Goal: Transaction & Acquisition: Purchase product/service

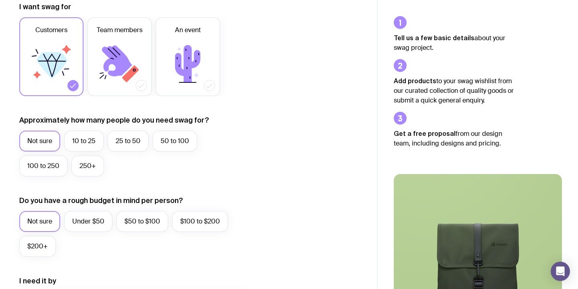
scroll to position [149, 0]
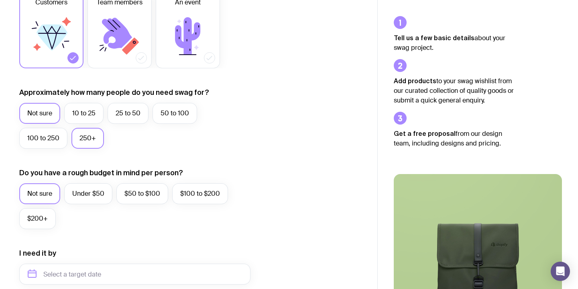
click at [91, 137] on label "250+" at bounding box center [87, 138] width 33 height 21
click at [0, 0] on input "250+" at bounding box center [0, 0] width 0 height 0
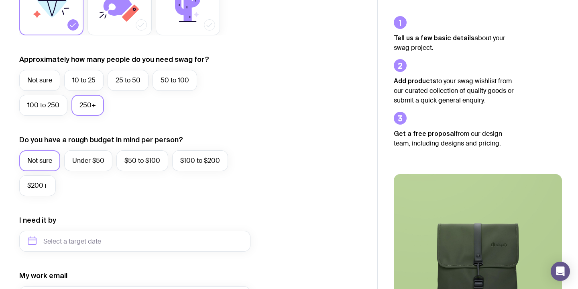
scroll to position [183, 0]
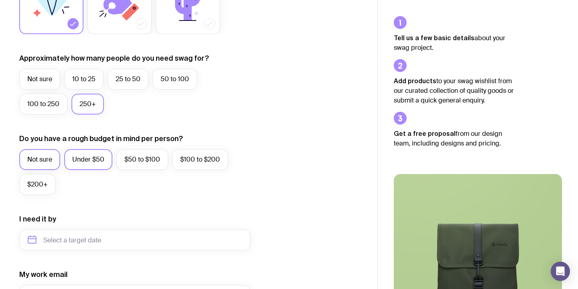
click at [94, 167] on label "Under $50" at bounding box center [88, 159] width 48 height 21
click at [0, 0] on input "Under $50" at bounding box center [0, 0] width 0 height 0
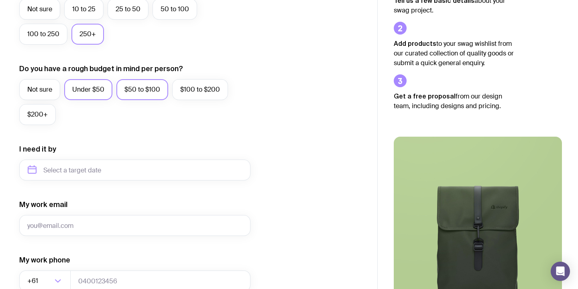
scroll to position [259, 0]
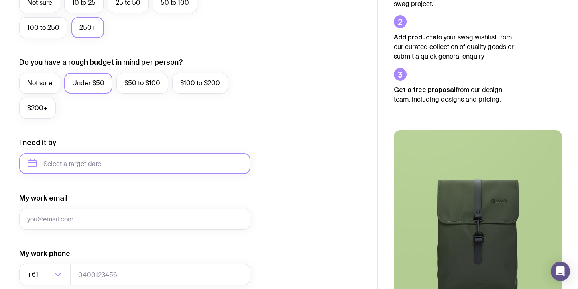
click at [98, 160] on input "text" at bounding box center [134, 163] width 231 height 21
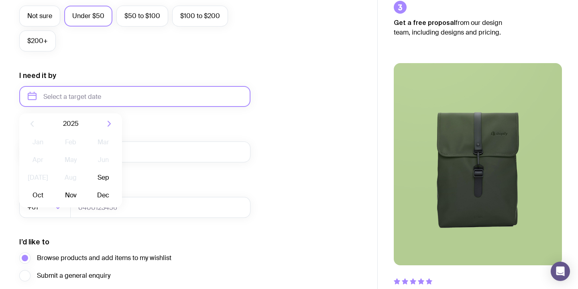
scroll to position [327, 0]
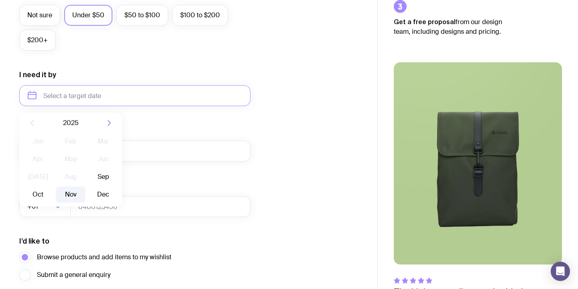
click at [89, 194] on button "Nov" at bounding box center [103, 194] width 29 height 16
type input "[DATE]"
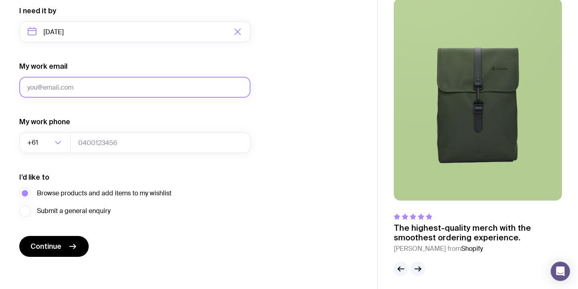
scroll to position [394, 0]
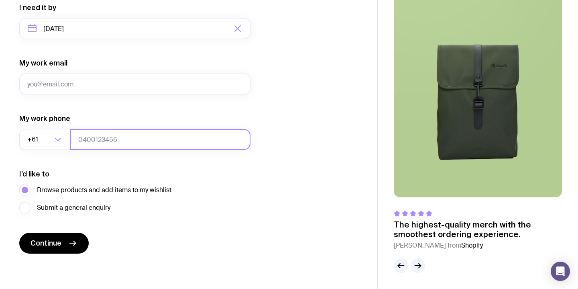
click at [102, 145] on input "tel" at bounding box center [160, 139] width 180 height 21
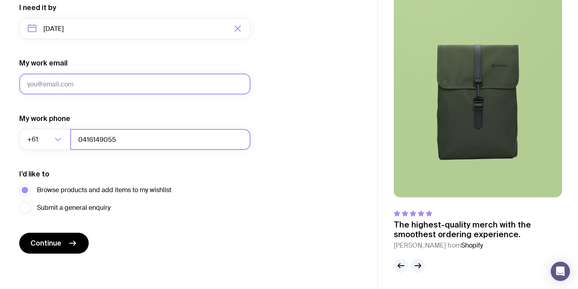
type input "0416149055"
click at [64, 87] on input "My work email" at bounding box center [134, 84] width 231 height 21
type input "[EMAIL_ADDRESS][DOMAIN_NAME]"
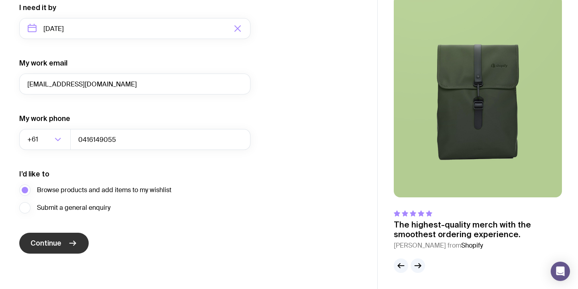
click at [62, 243] on button "Continue" at bounding box center [53, 243] width 69 height 21
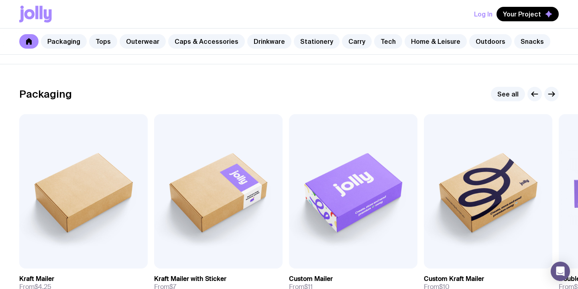
scroll to position [109, 0]
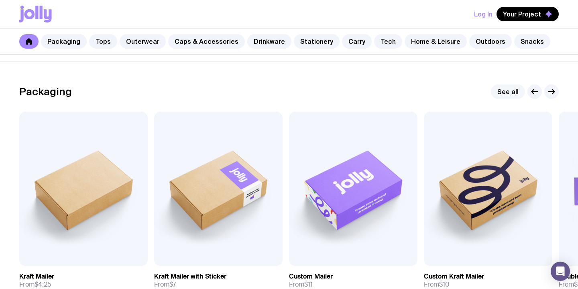
click at [507, 90] on link "See all" at bounding box center [508, 91] width 34 height 14
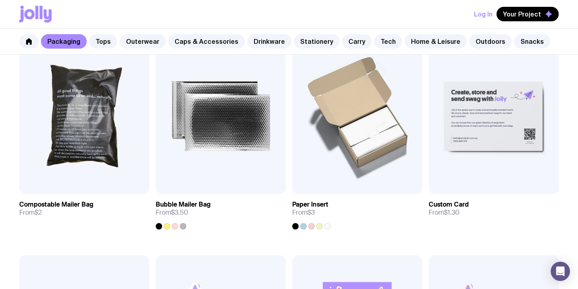
scroll to position [614, 0]
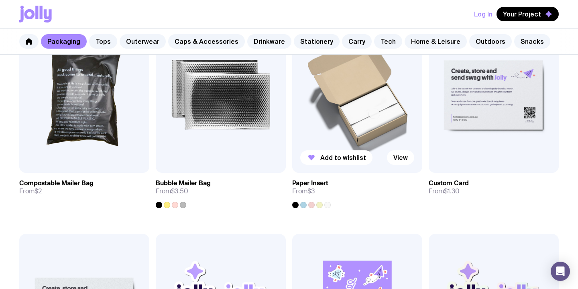
click at [370, 132] on img at bounding box center [357, 95] width 130 height 156
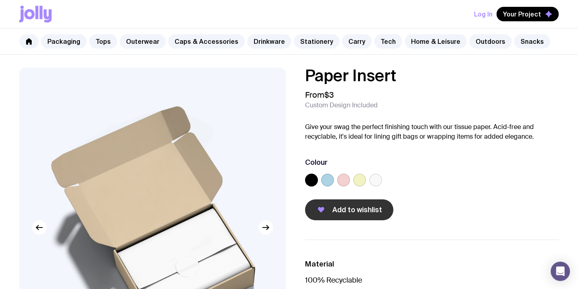
click at [349, 215] on button "Add to wishlist" at bounding box center [349, 209] width 88 height 21
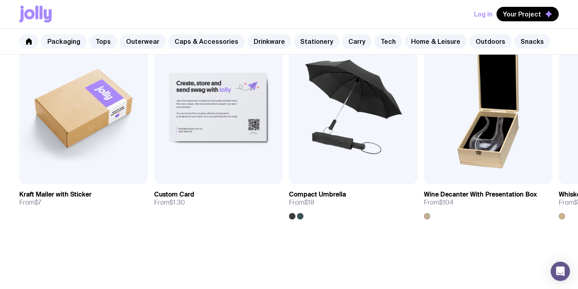
scroll to position [555, 0]
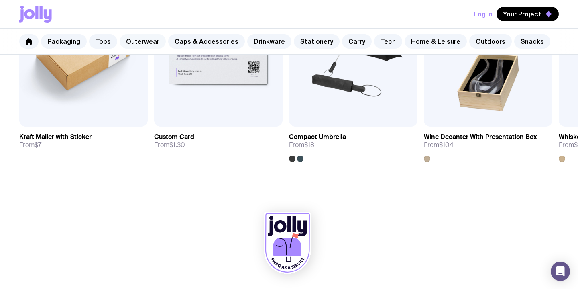
click at [135, 41] on link "Outerwear" at bounding box center [143, 41] width 46 height 14
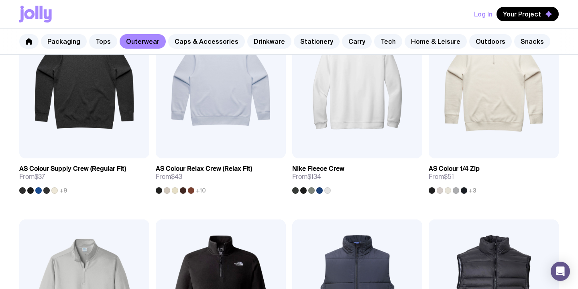
scroll to position [37, 0]
